Goal: Information Seeking & Learning: Learn about a topic

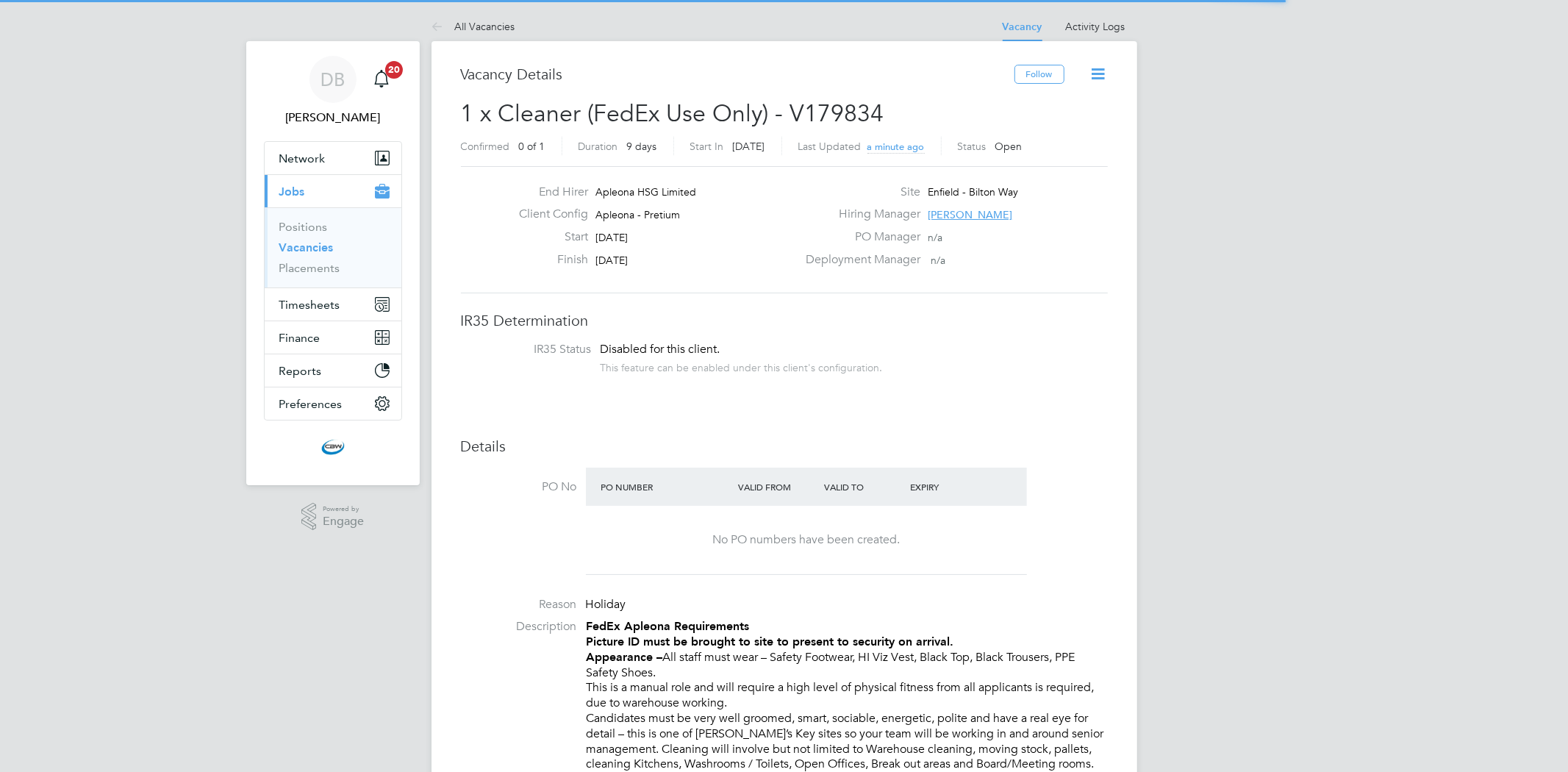
scroll to position [42, 103]
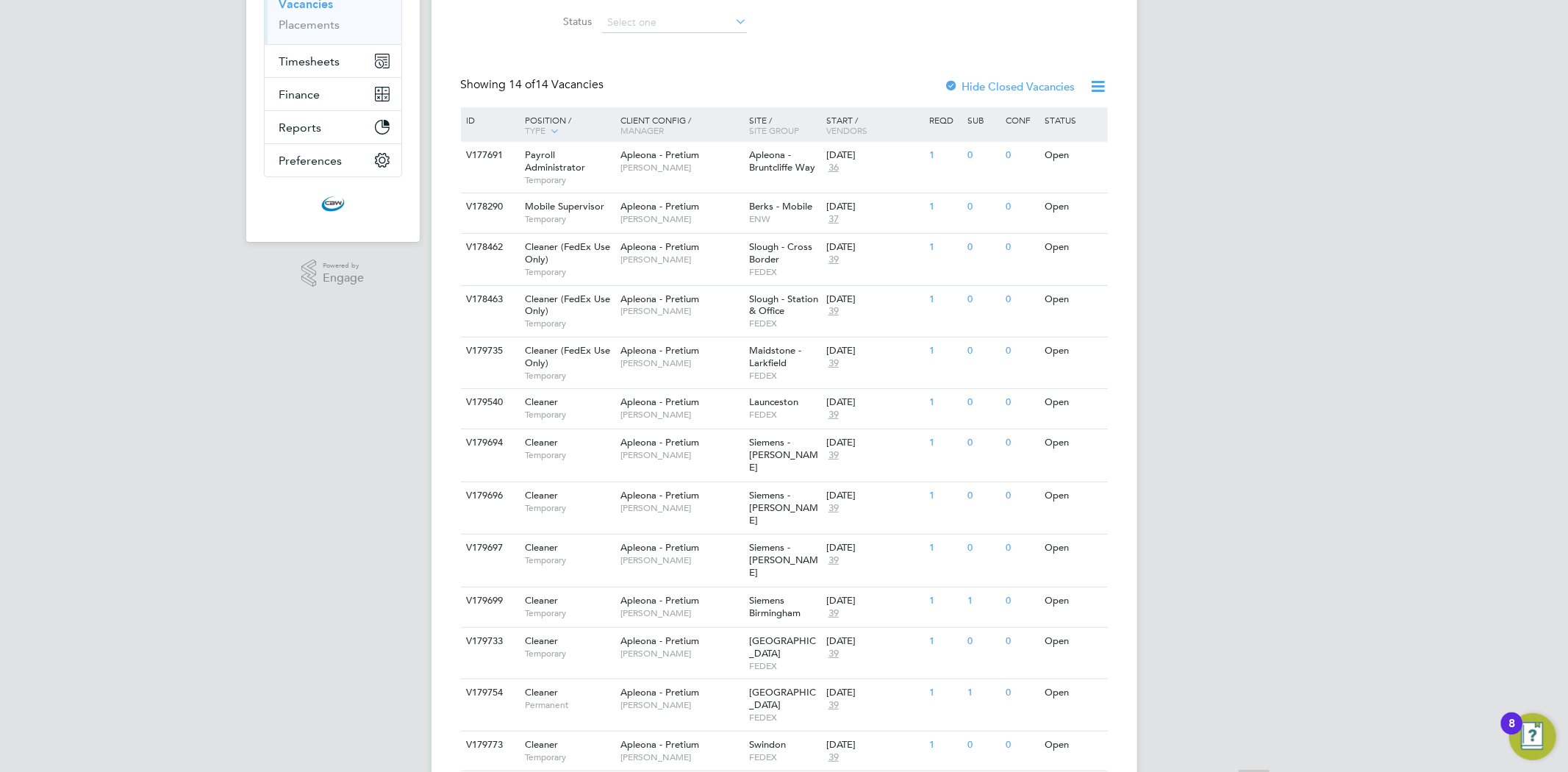
scroll to position [245, 0]
click at [643, 633] on span "Apleona - Pretium" at bounding box center [659, 639] width 79 height 12
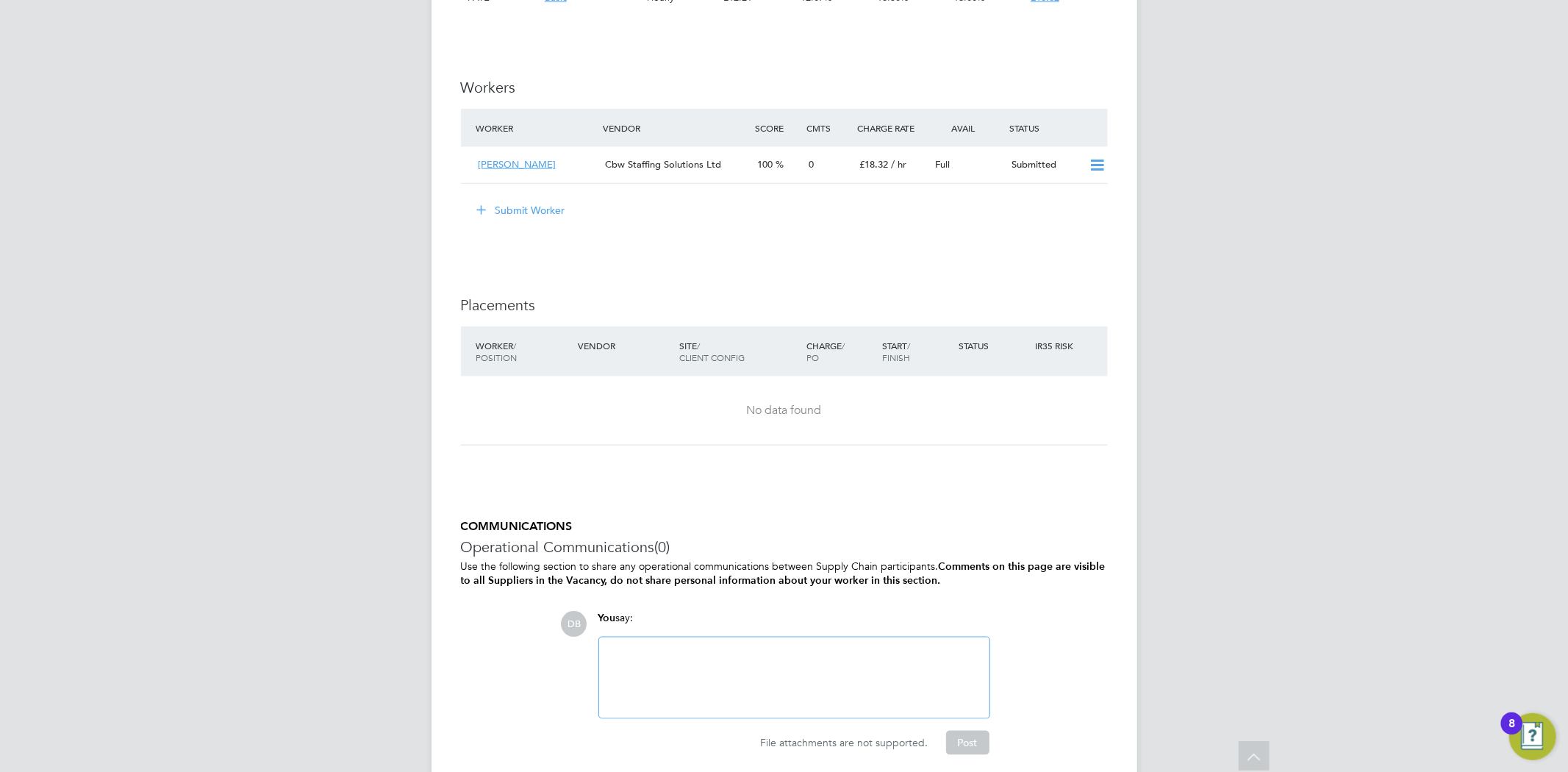
scroll to position [1457, 0]
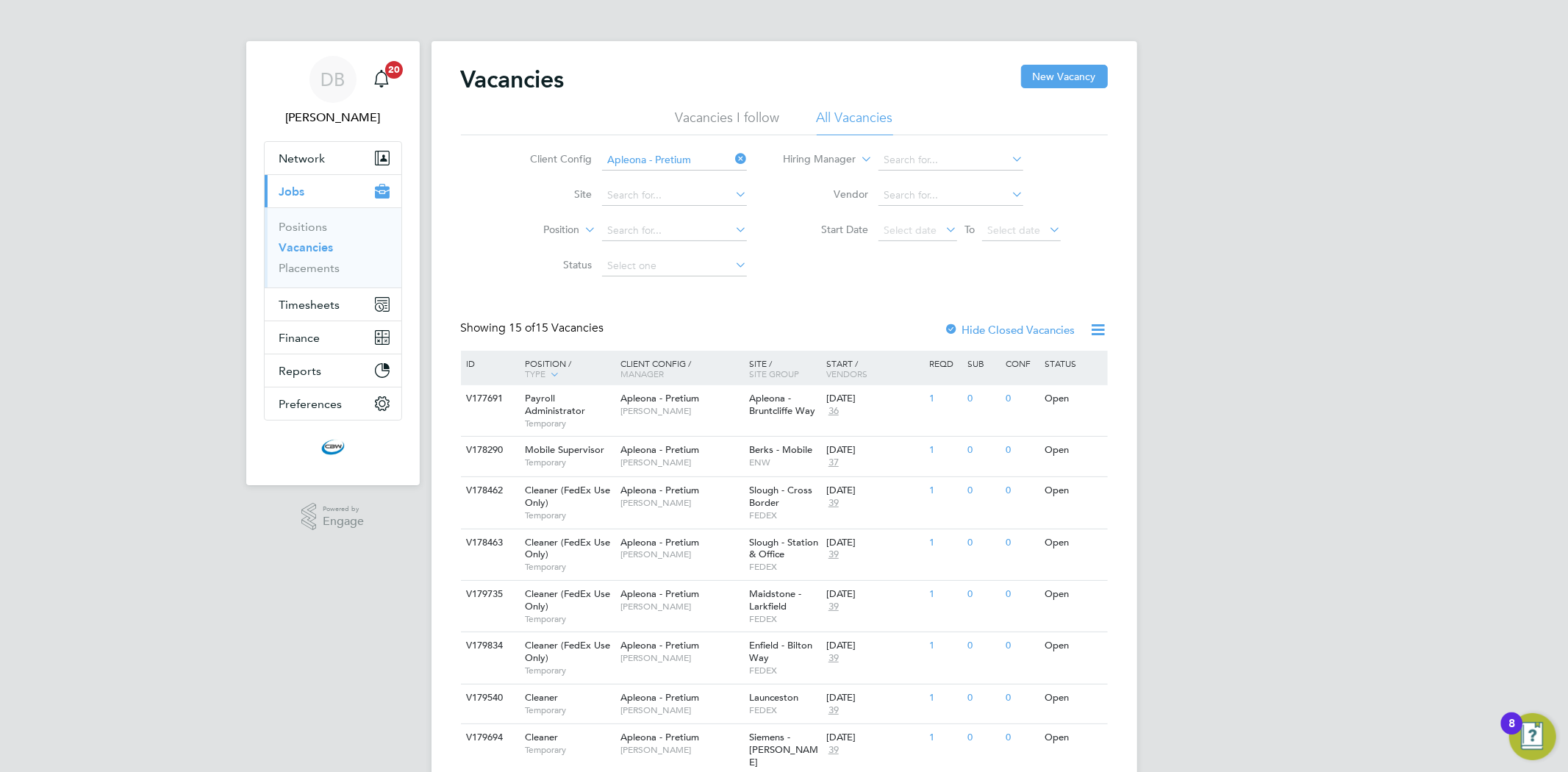
scroll to position [81, 0]
